Goal: Transaction & Acquisition: Book appointment/travel/reservation

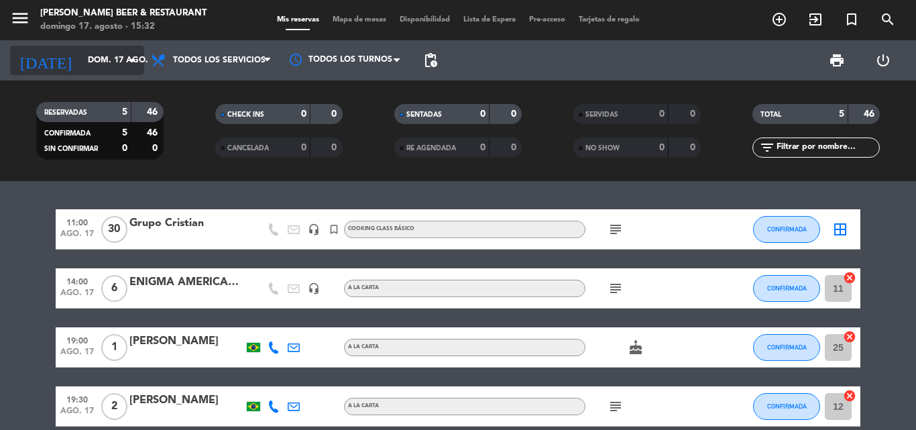
click at [129, 62] on icon "arrow_drop_down" at bounding box center [133, 60] width 16 height 16
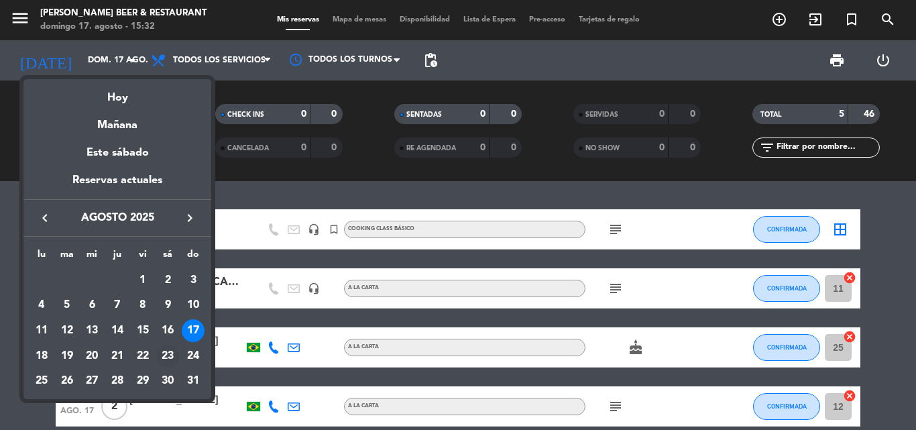
click at [167, 355] on div "23" at bounding box center [167, 356] width 23 height 23
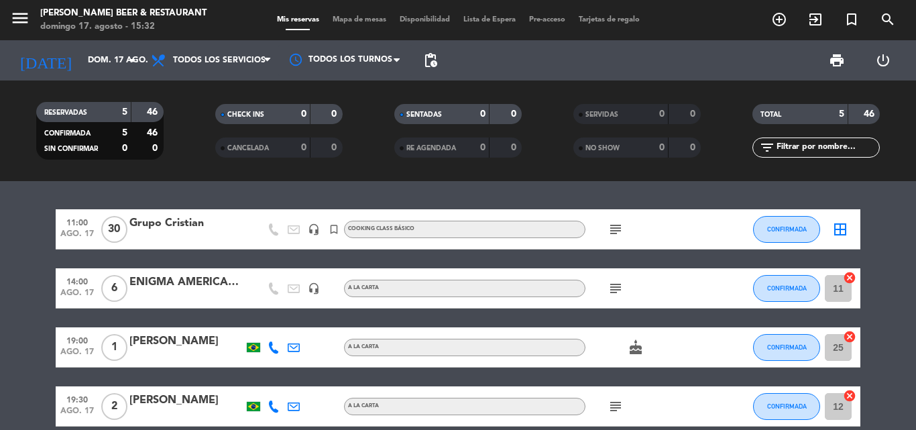
type input "sáb. 23 ago."
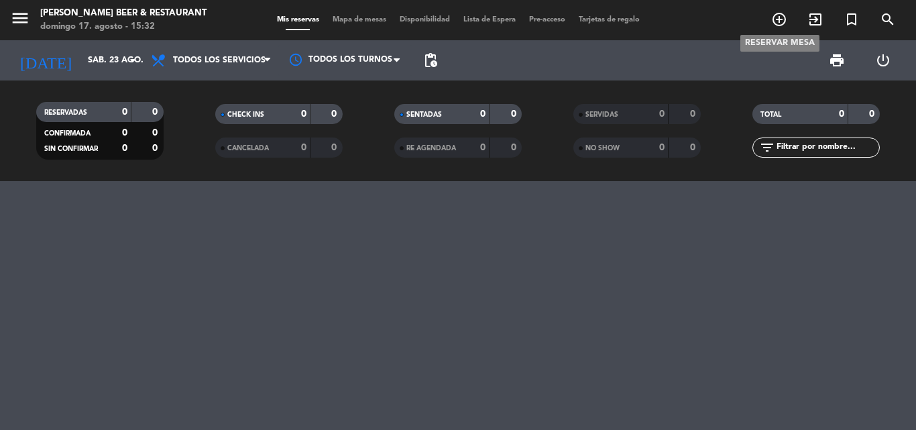
click at [780, 20] on icon "add_circle_outline" at bounding box center [779, 19] width 16 height 16
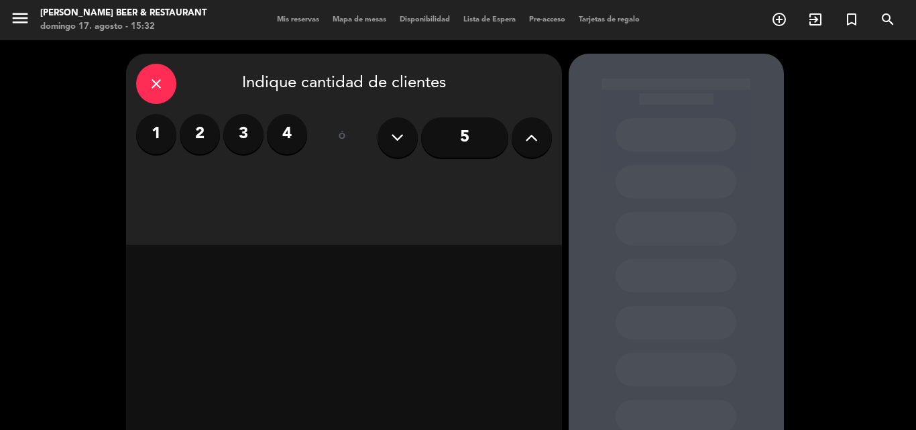
click at [393, 138] on icon at bounding box center [397, 137] width 13 height 20
click at [525, 133] on icon at bounding box center [531, 137] width 13 height 20
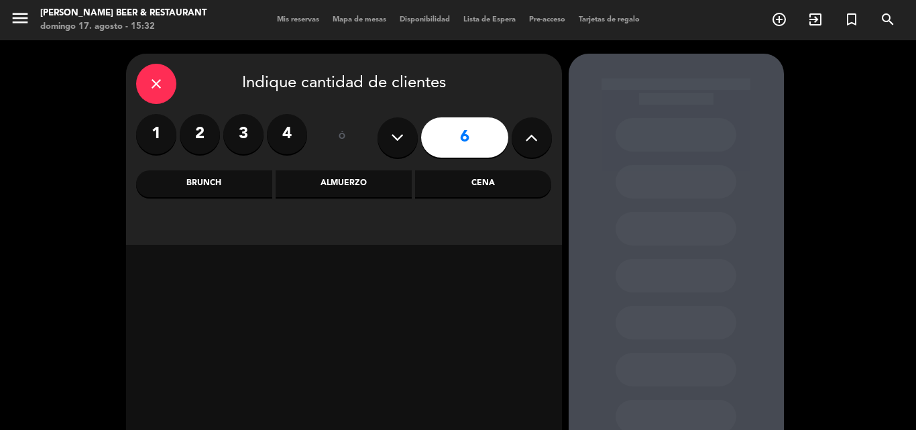
click at [475, 135] on input "6" at bounding box center [464, 137] width 87 height 40
click at [355, 180] on div "Almuerzo" at bounding box center [344, 183] width 136 height 27
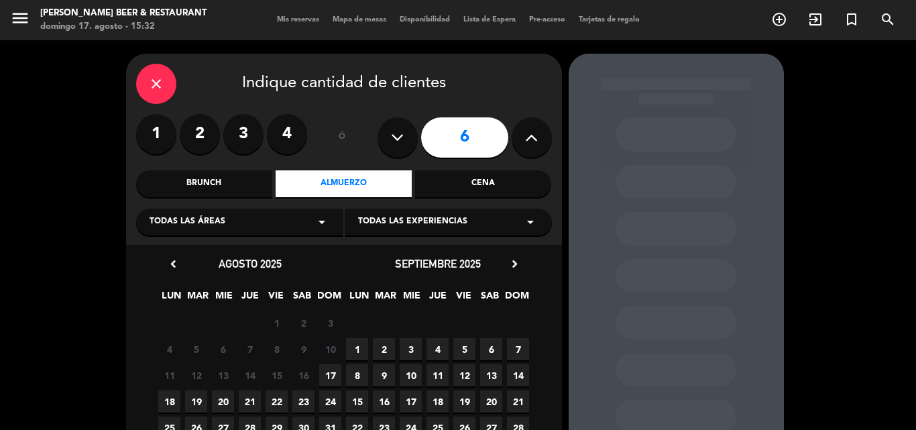
click at [524, 221] on icon "arrow_drop_down" at bounding box center [530, 222] width 16 height 16
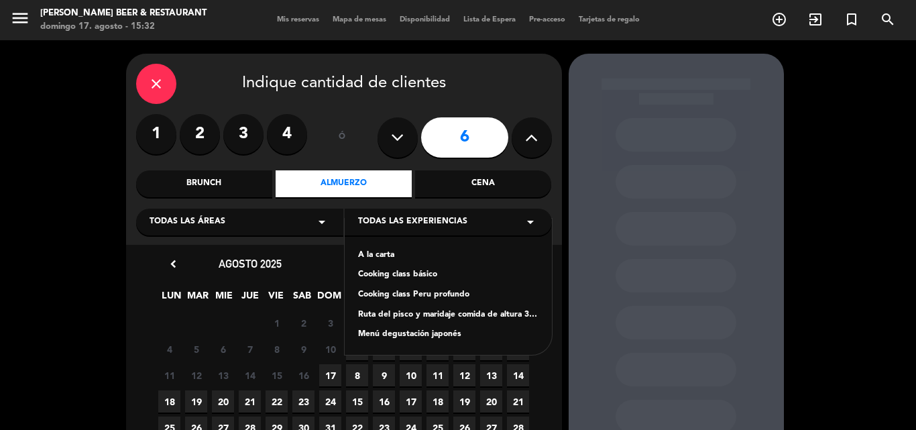
click at [375, 255] on div "A la carta" at bounding box center [448, 255] width 180 height 13
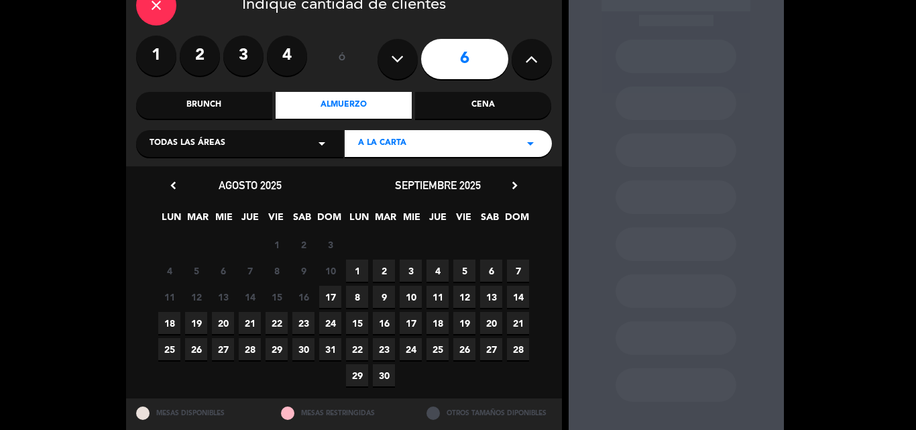
scroll to position [80, 0]
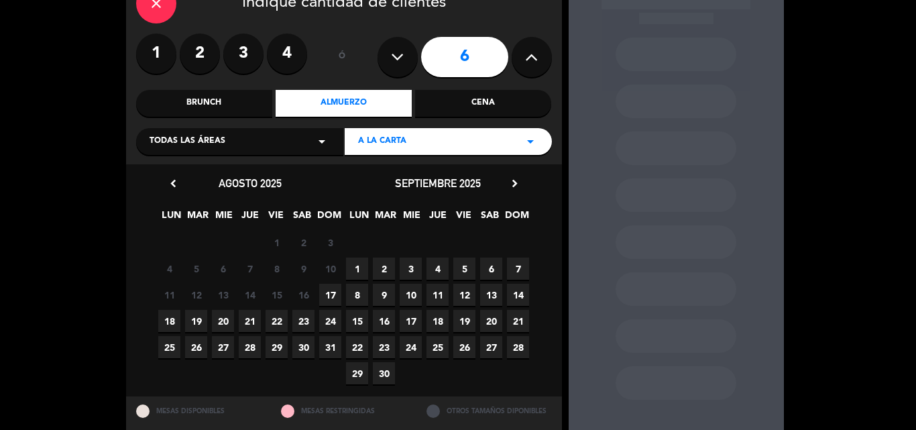
click at [331, 321] on span "24" at bounding box center [330, 321] width 22 height 22
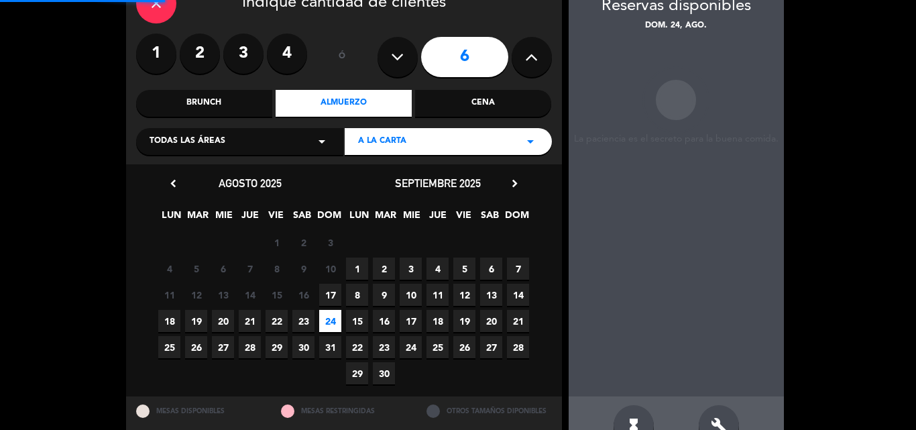
scroll to position [54, 0]
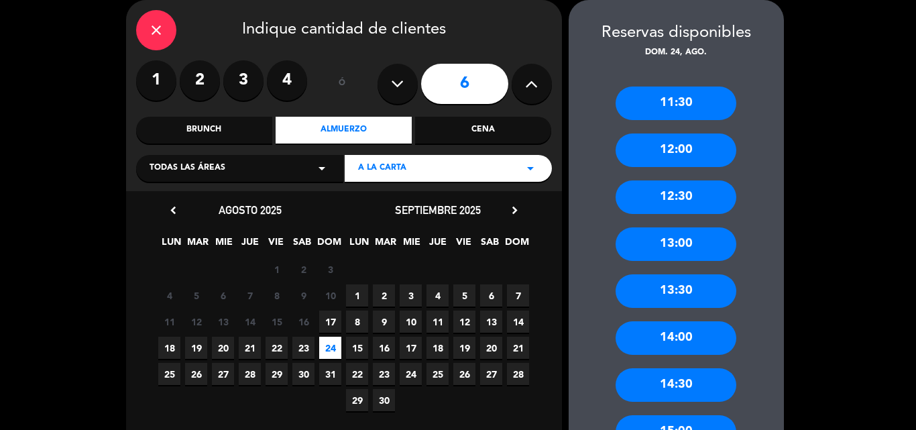
click at [302, 343] on span "23" at bounding box center [303, 348] width 22 height 22
click at [673, 300] on div "13:30" at bounding box center [675, 291] width 121 height 34
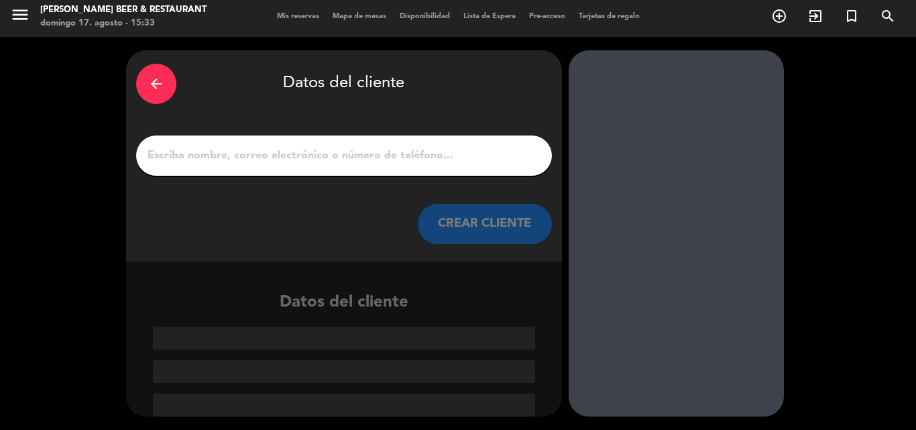
scroll to position [3, 0]
click at [379, 158] on input "1" at bounding box center [344, 155] width 396 height 19
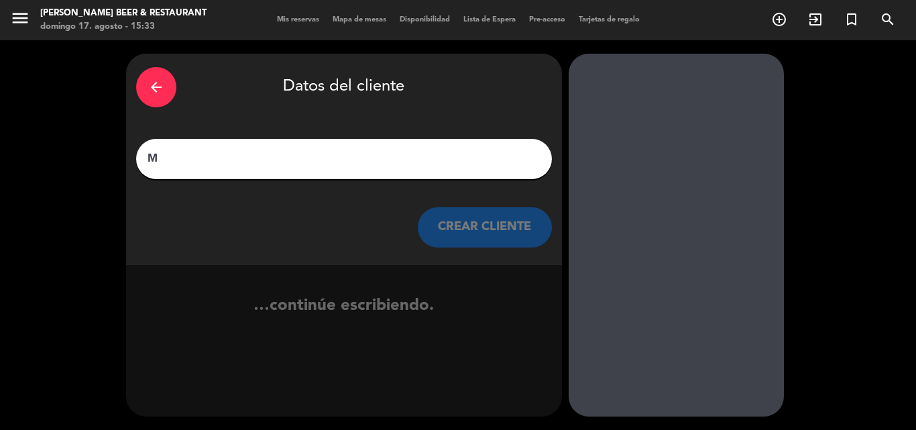
scroll to position [0, 0]
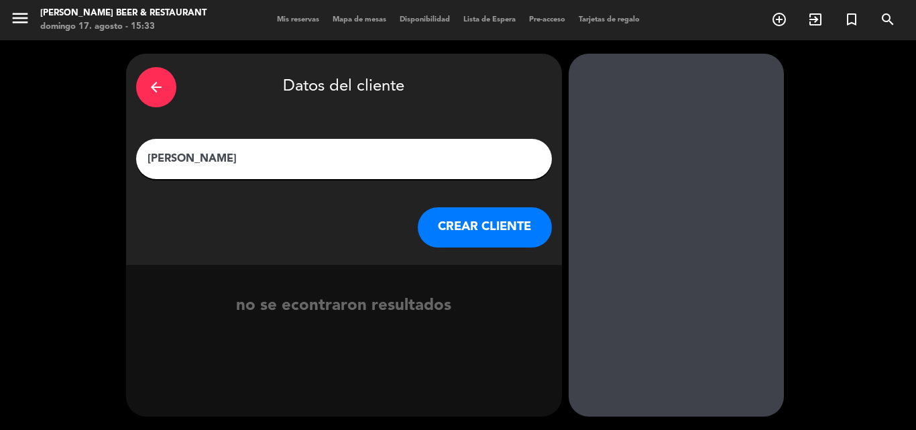
type input "[PERSON_NAME]"
click at [474, 219] on button "CREAR CLIENTE" at bounding box center [485, 227] width 134 height 40
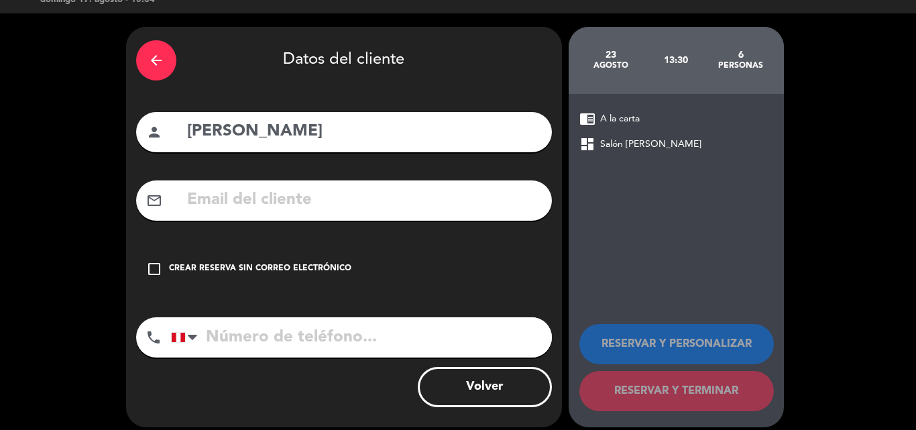
scroll to position [38, 0]
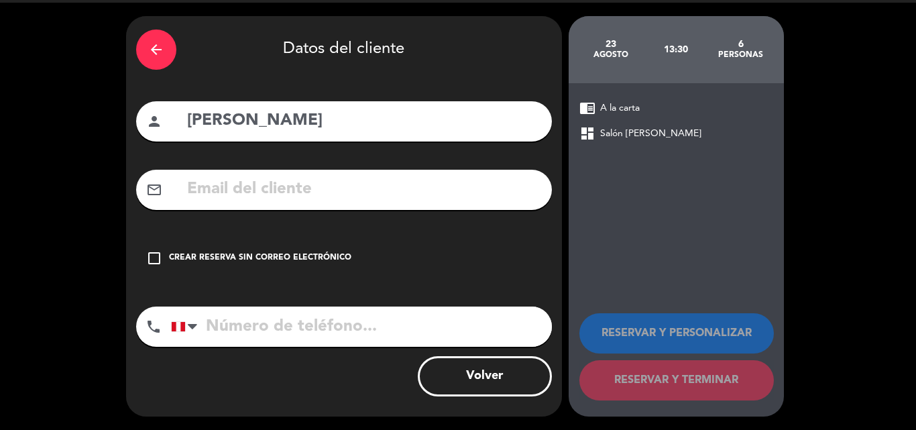
click at [155, 257] on icon "check_box_outline_blank" at bounding box center [154, 258] width 16 height 16
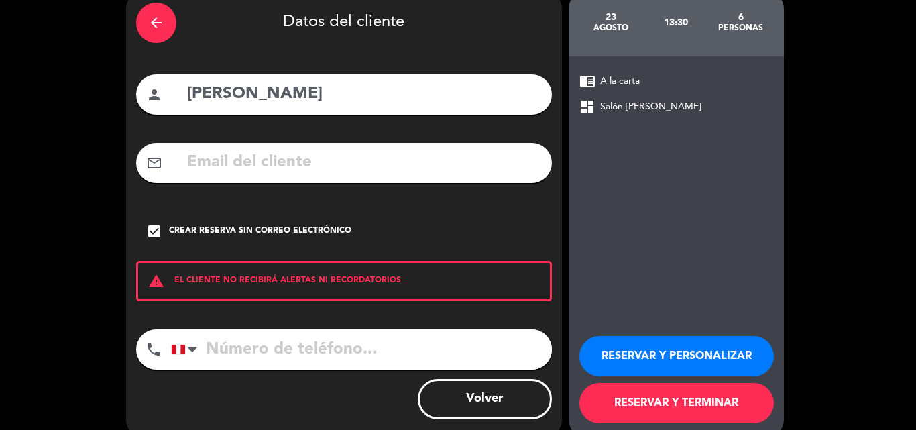
scroll to position [87, 0]
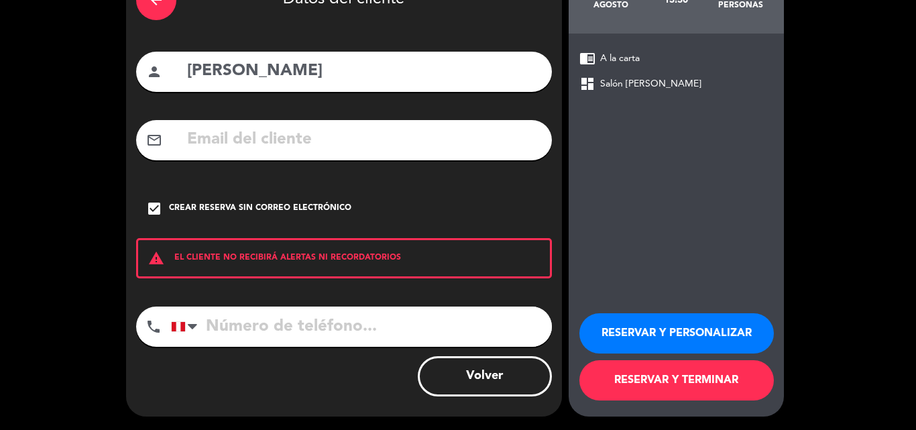
click at [680, 377] on button "RESERVAR Y TERMINAR" at bounding box center [676, 380] width 194 height 40
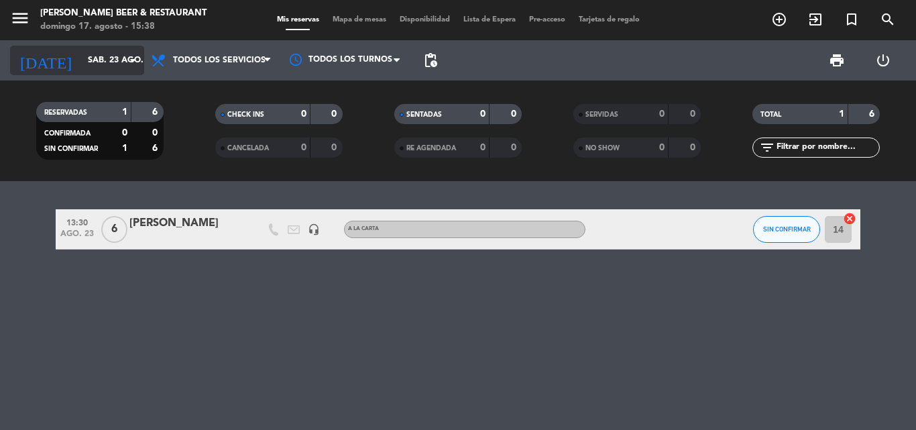
click at [131, 62] on icon "arrow_drop_down" at bounding box center [133, 60] width 16 height 16
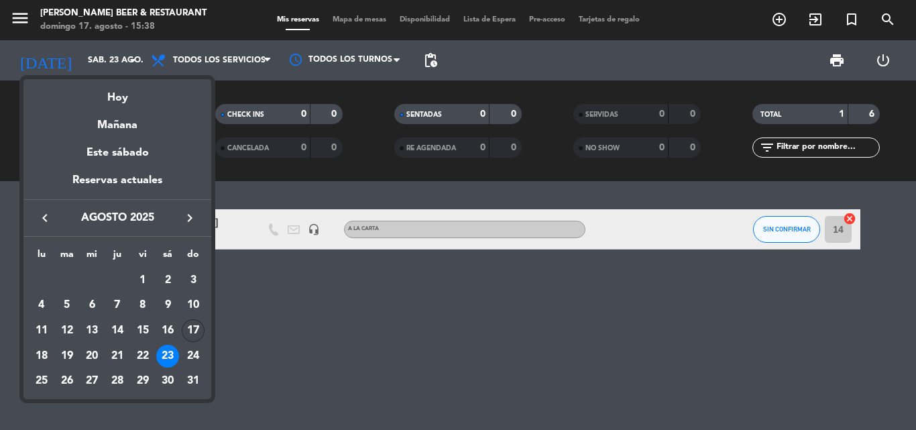
click at [190, 329] on div "17" at bounding box center [193, 330] width 23 height 23
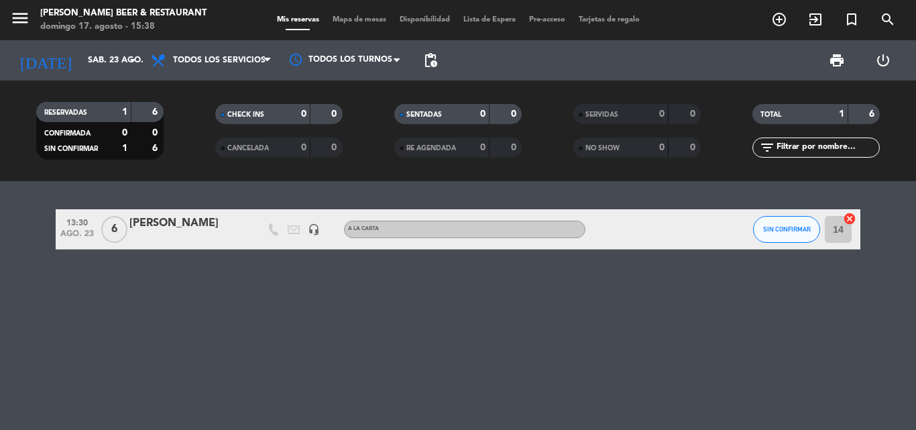
type input "dom. 17 ago."
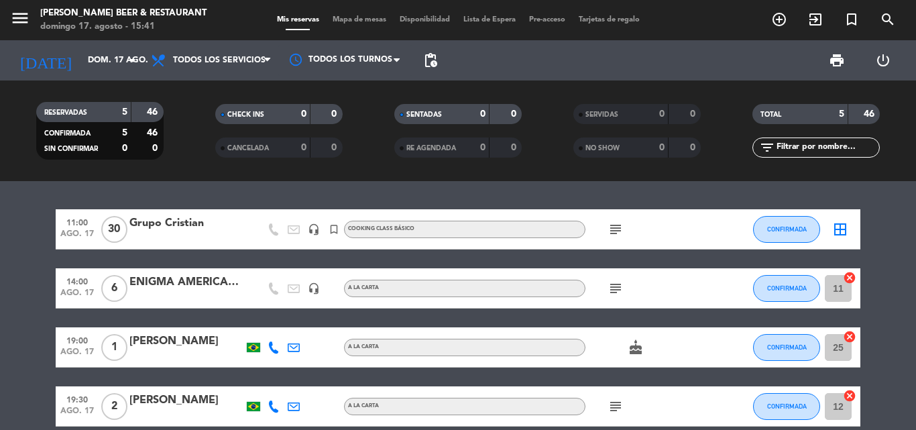
drag, startPoint x: 794, startPoint y: 244, endPoint x: 786, endPoint y: 223, distance: 22.3
click at [786, 223] on div "CONFIRMADA" at bounding box center [786, 229] width 67 height 40
click at [786, 223] on button "CONFIRMADA" at bounding box center [786, 229] width 67 height 27
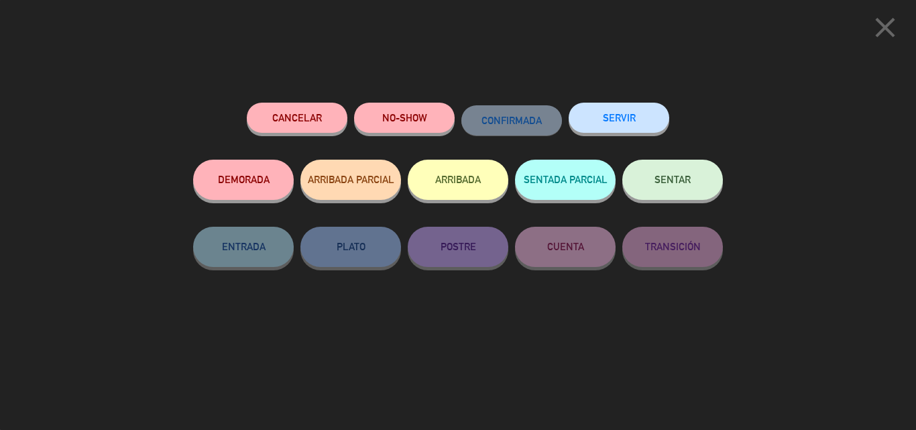
click at [643, 180] on button "SENTAR" at bounding box center [672, 180] width 101 height 40
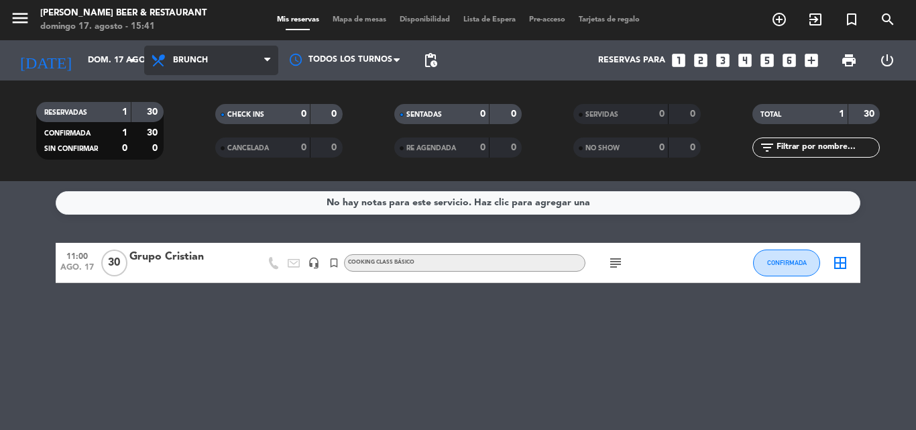
click at [196, 63] on span "Brunch" at bounding box center [190, 60] width 35 height 9
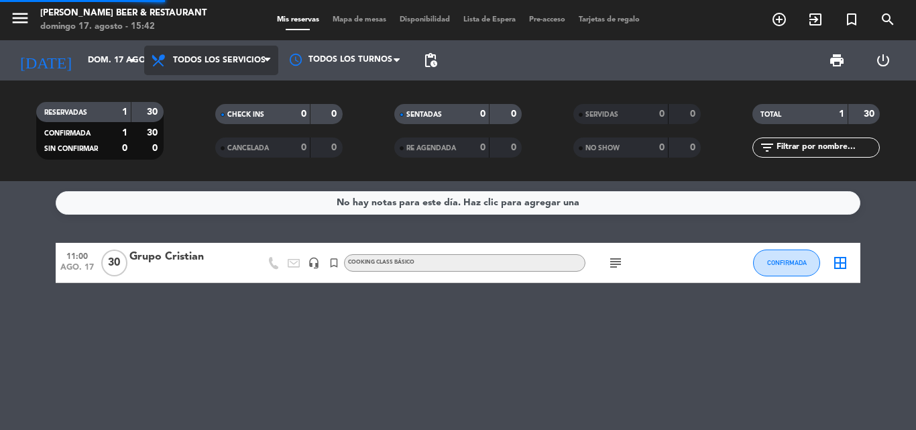
click at [197, 92] on div "menu [PERSON_NAME] Beer & Restaurant [PERSON_NAME] 17. [PERSON_NAME] - 15:42 Mi…" at bounding box center [458, 90] width 916 height 181
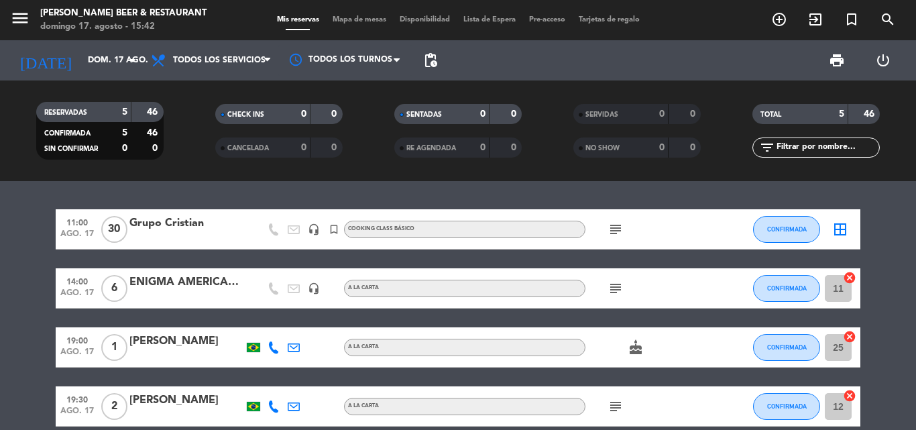
click at [0, 264] on bookings-row "11:00 ago. 17 30 Grupo Cristian headset_mic turned_in_not Cooking class básico …" at bounding box center [458, 347] width 916 height 276
click at [770, 281] on button "CONFIRMADA" at bounding box center [786, 288] width 67 height 27
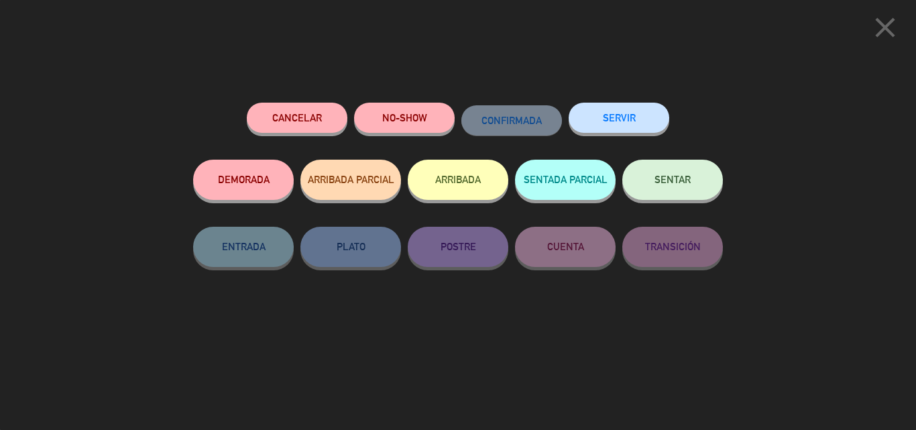
click at [660, 183] on span "SENTAR" at bounding box center [672, 179] width 36 height 11
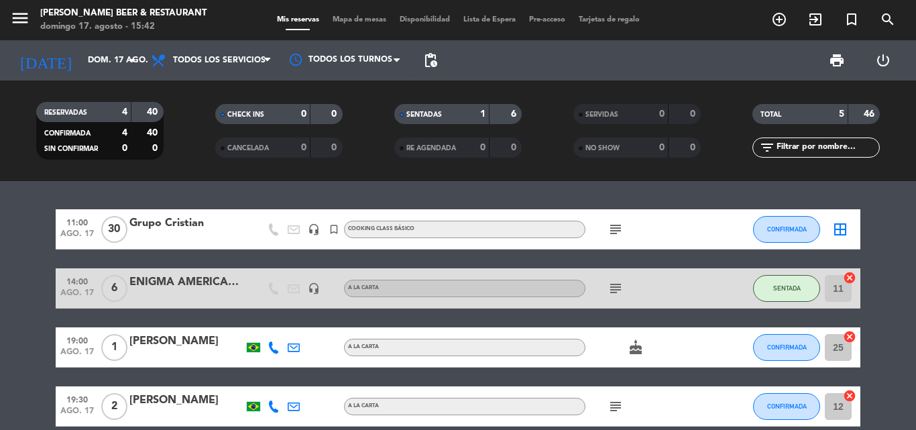
click at [13, 373] on bookings-row "11:00 ago. 17 30 Grupo Cristian headset_mic turned_in_not Cooking class básico …" at bounding box center [458, 347] width 916 height 276
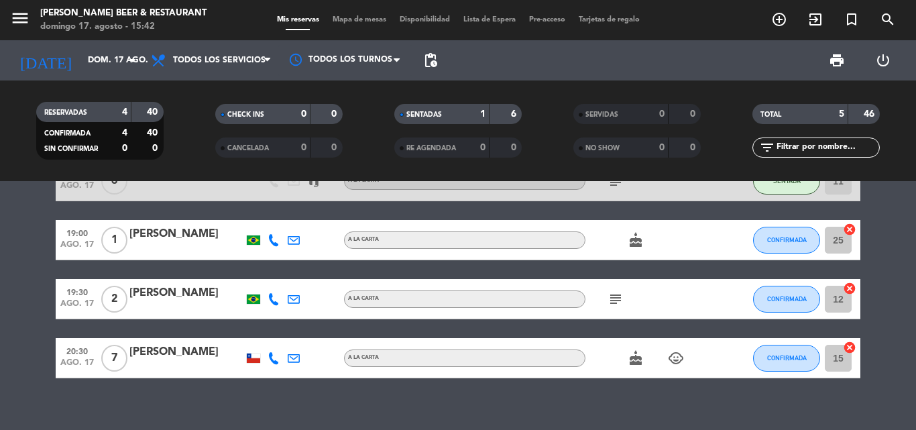
scroll to position [123, 0]
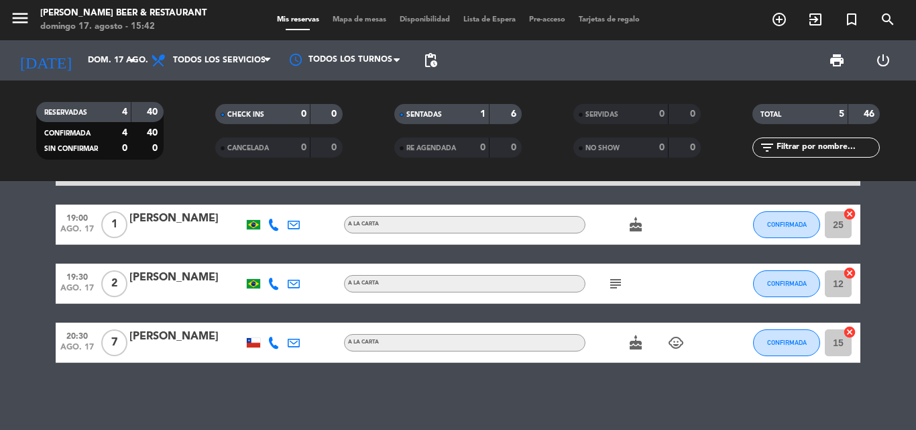
click at [255, 345] on div at bounding box center [253, 342] width 13 height 9
click at [632, 342] on icon "cake" at bounding box center [636, 343] width 16 height 16
click at [676, 341] on icon "child_care" at bounding box center [676, 343] width 16 height 16
